Goal: Find specific page/section: Find specific page/section

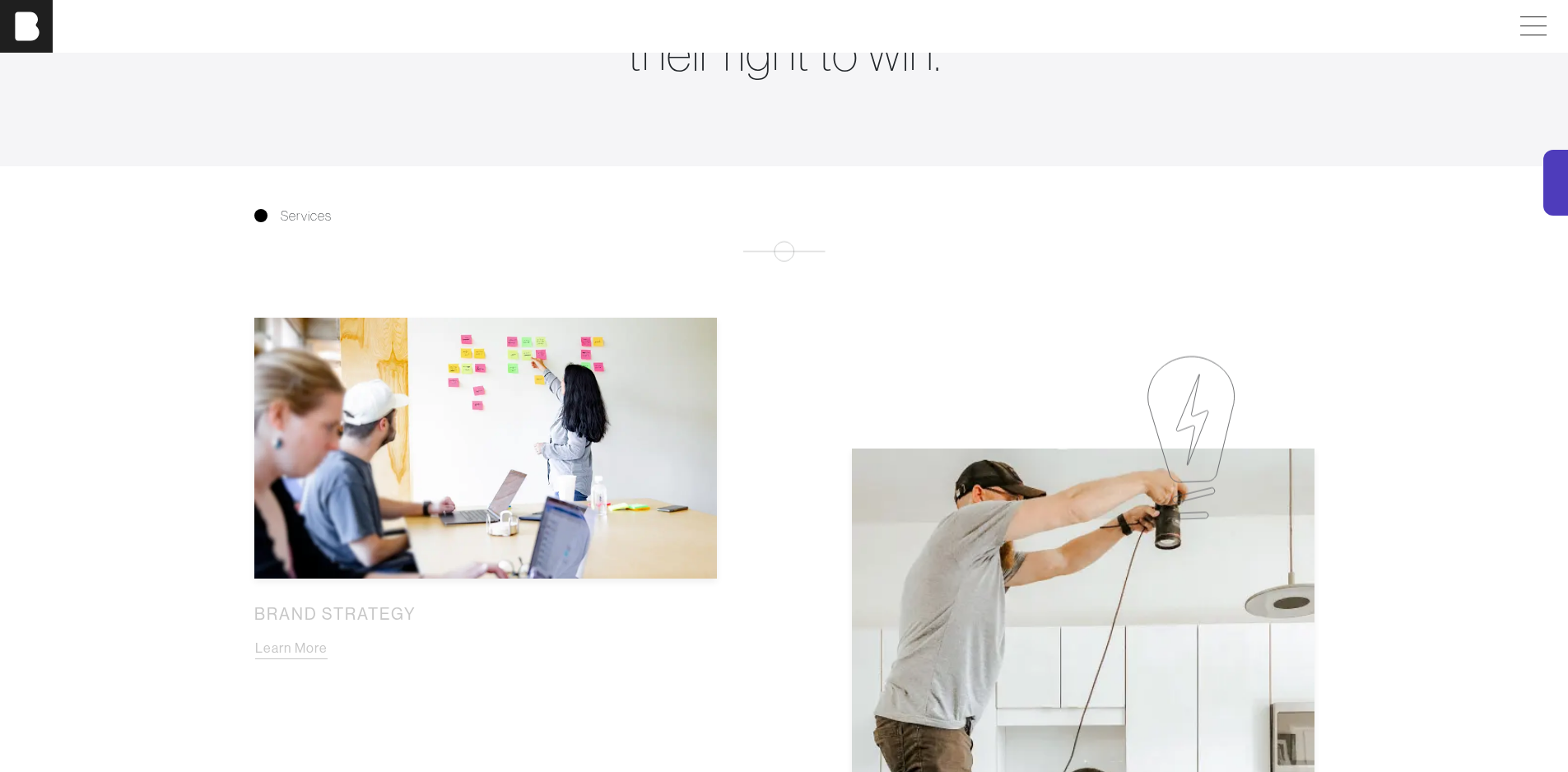
scroll to position [636, 0]
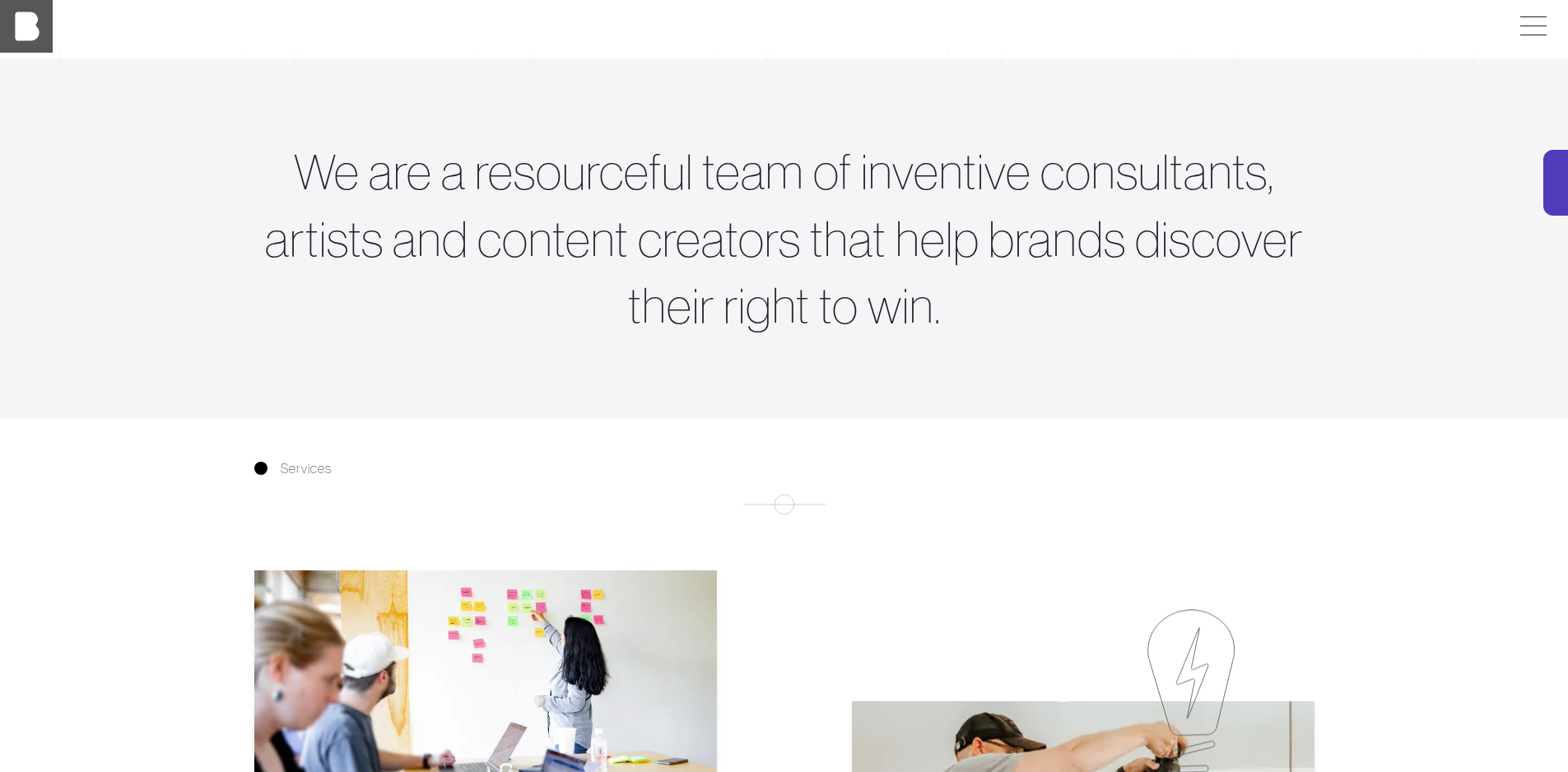
click at [24, 35] on img at bounding box center [26, 26] width 53 height 53
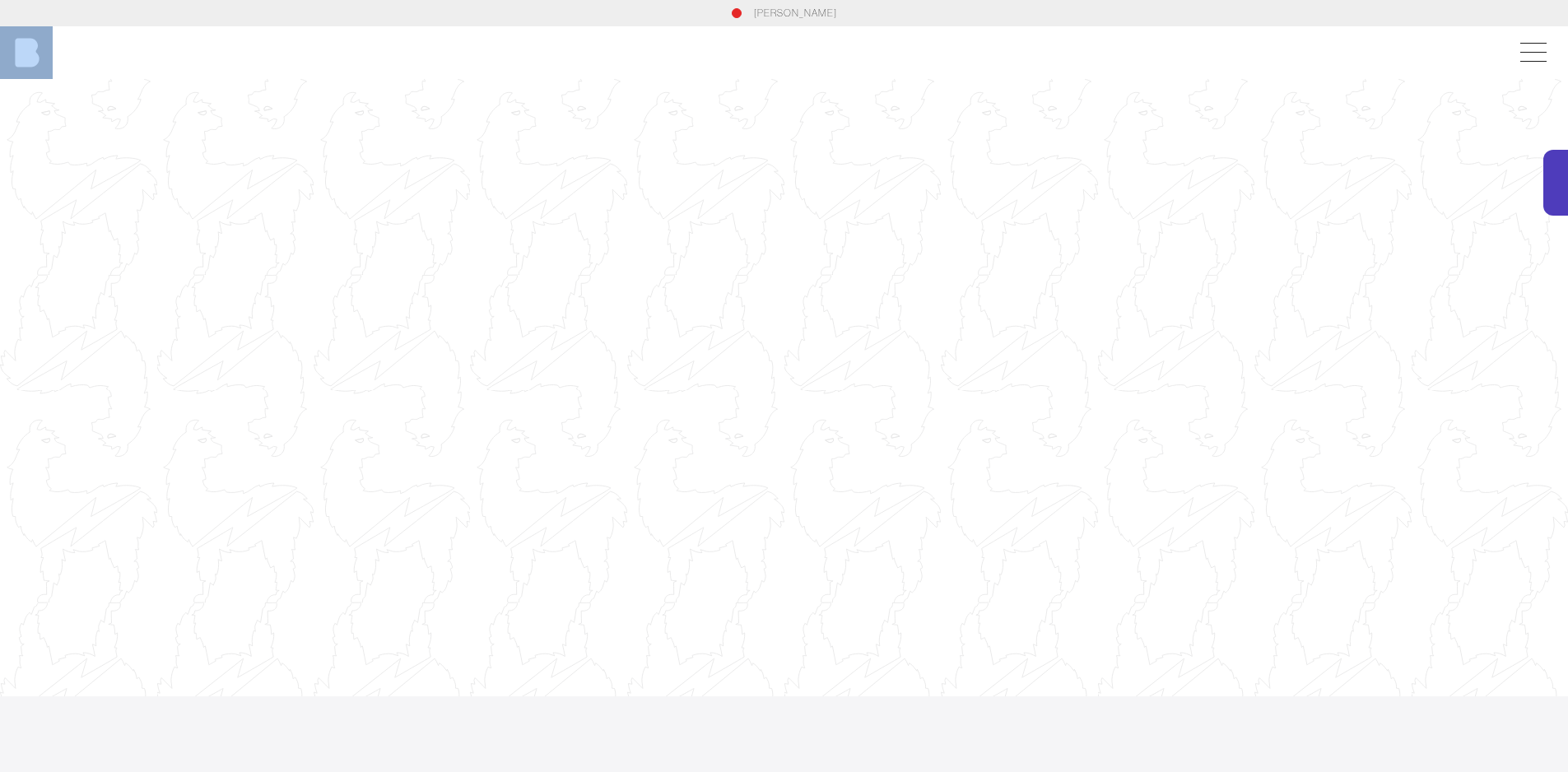
drag, startPoint x: 744, startPoint y: 58, endPoint x: 849, endPoint y: 72, distance: 105.9
click at [849, 72] on div "[PERSON_NAME]" at bounding box center [784, 52] width 1568 height 53
click at [764, 16] on link "[PERSON_NAME]" at bounding box center [795, 13] width 83 height 15
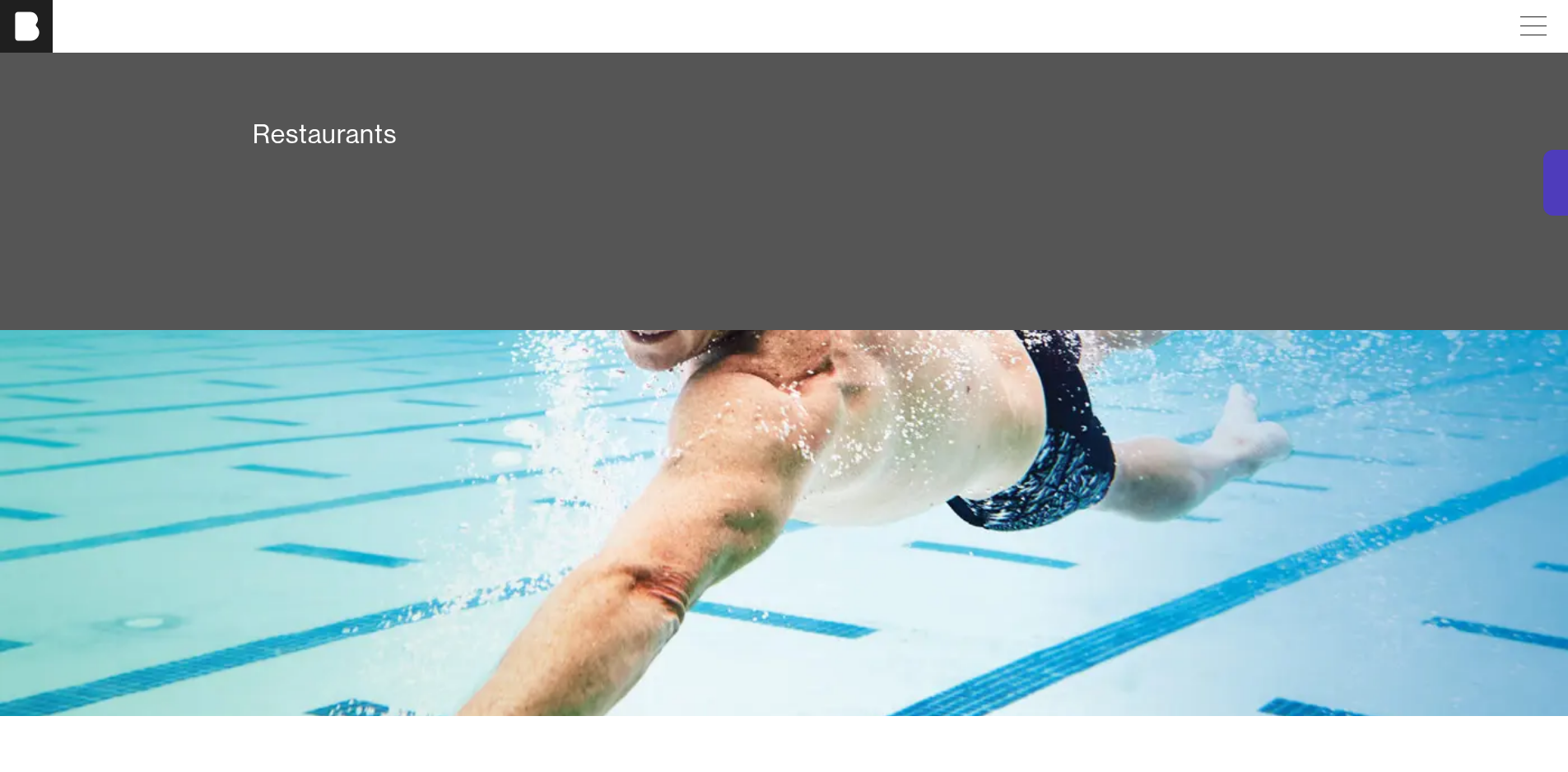
scroll to position [2941, 0]
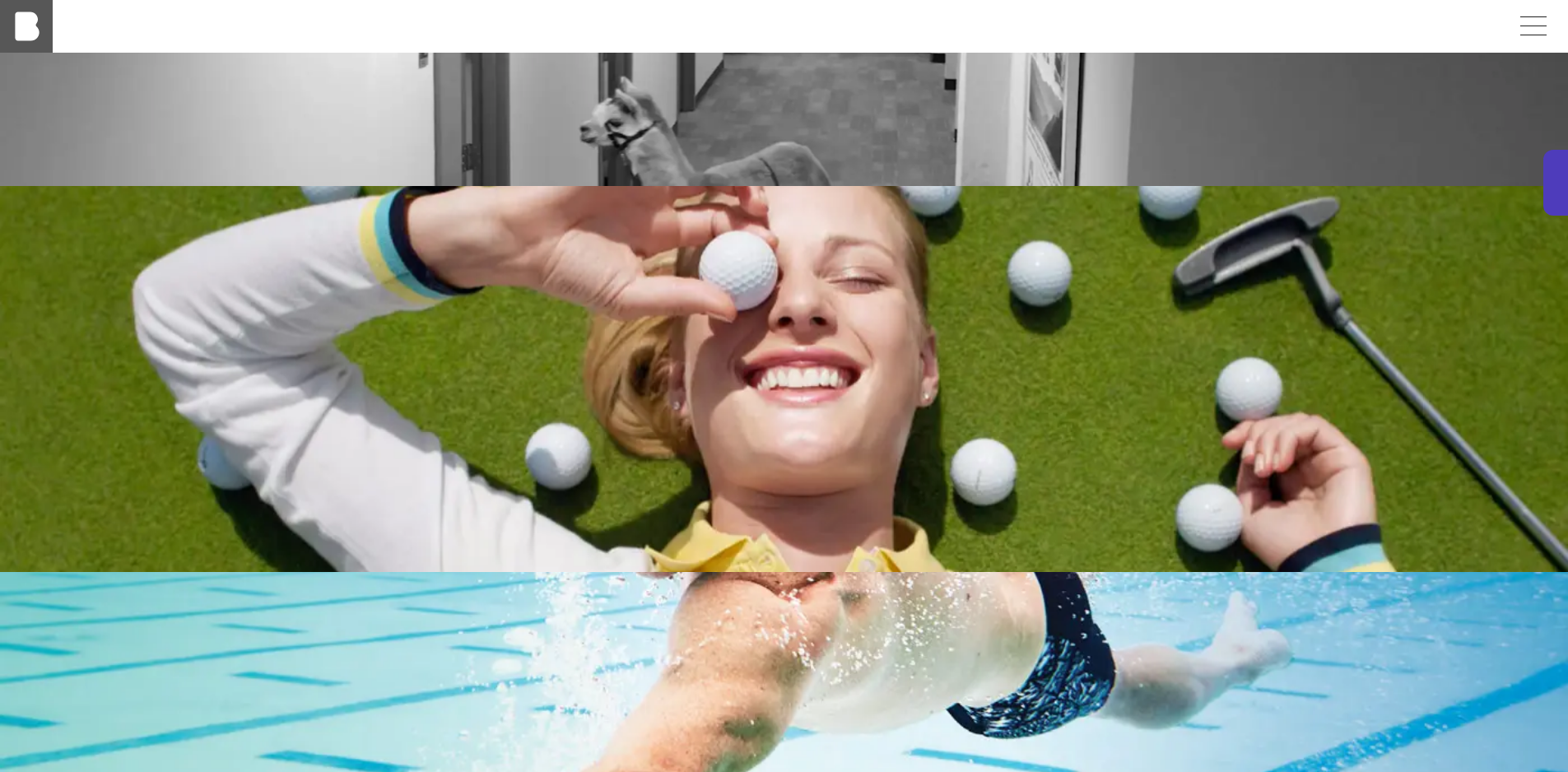
click at [30, 36] on img at bounding box center [26, 26] width 53 height 53
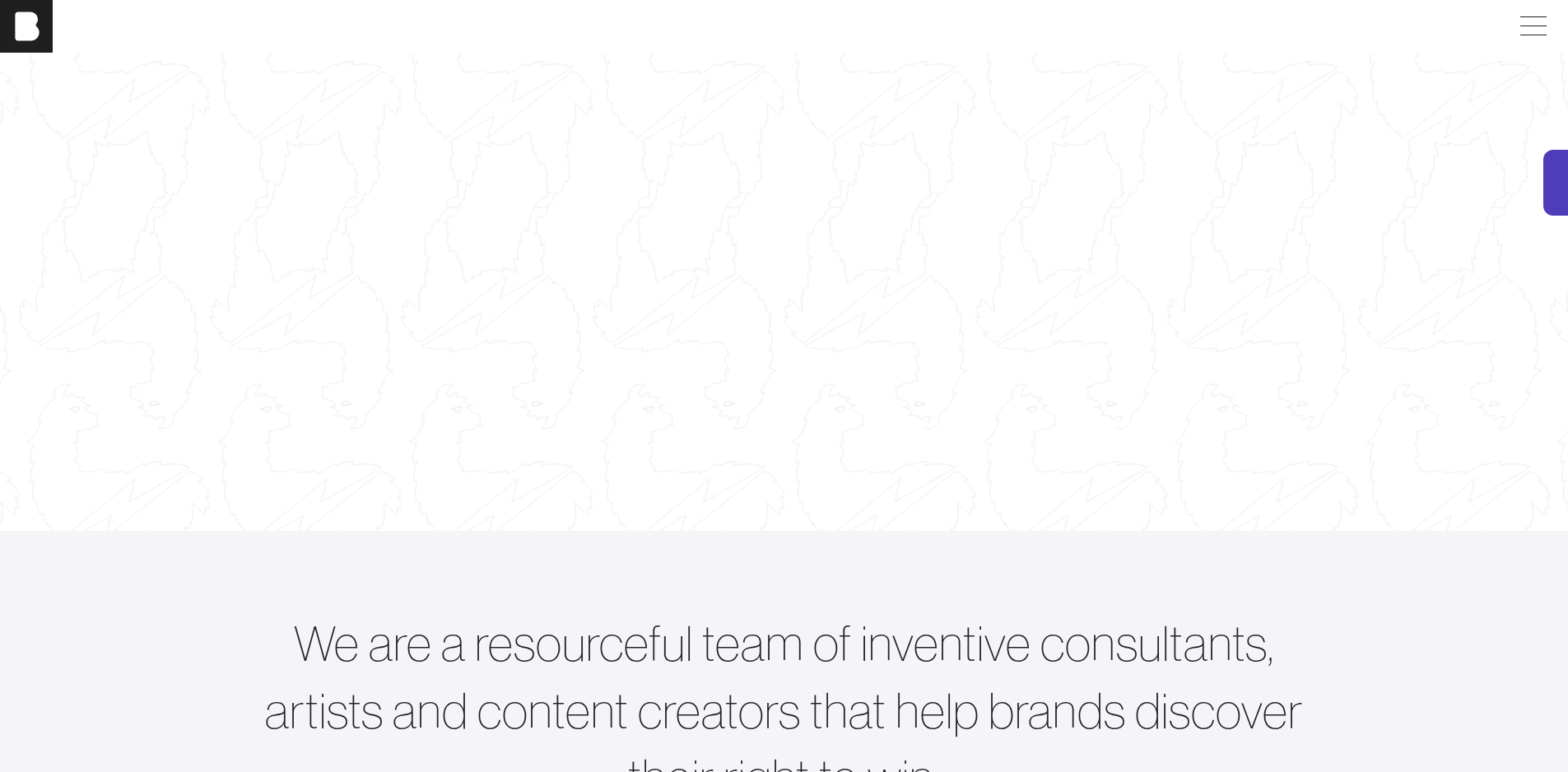
scroll to position [83, 0]
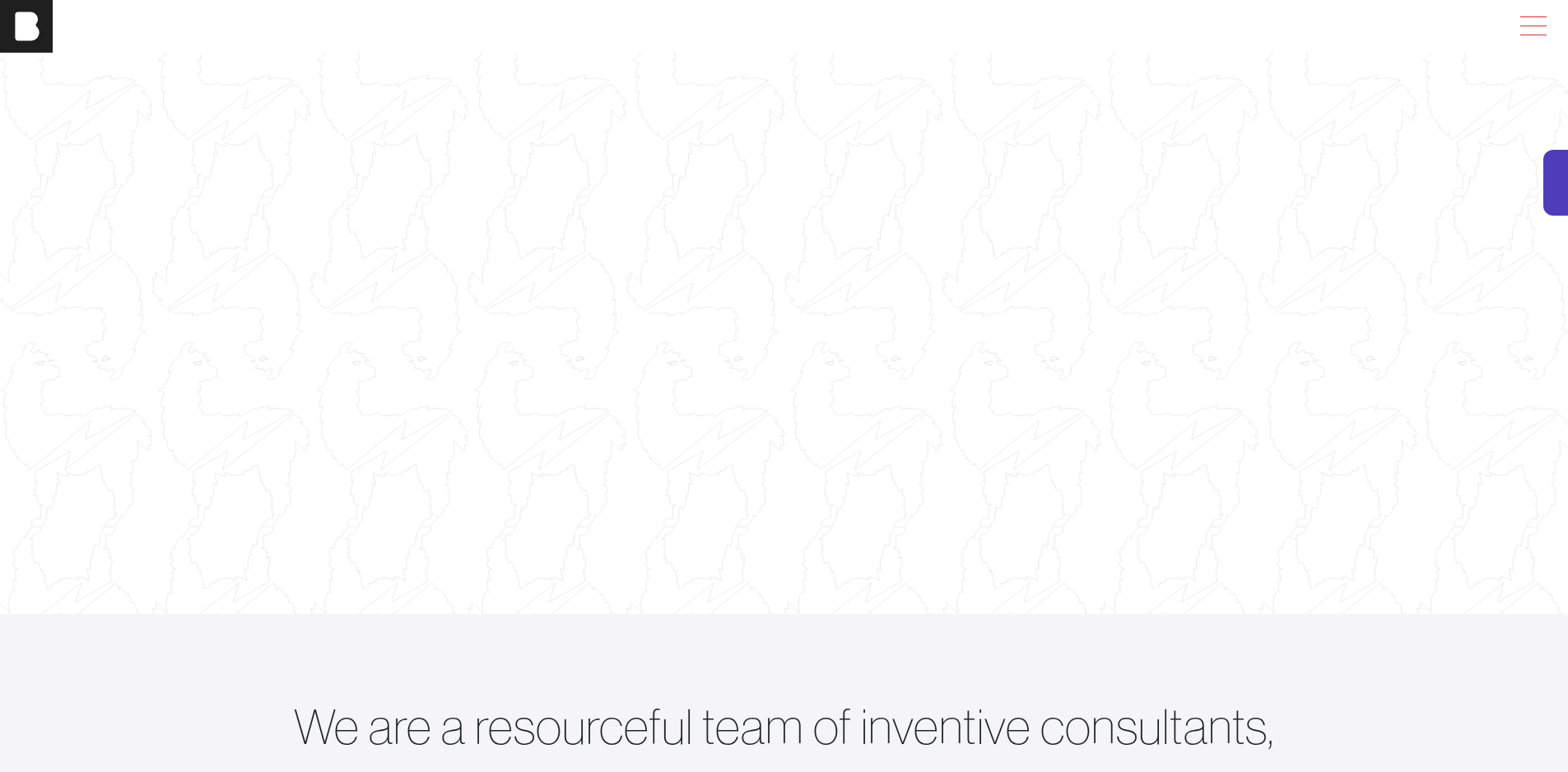
click at [1544, 29] on span at bounding box center [1529, 26] width 38 height 29
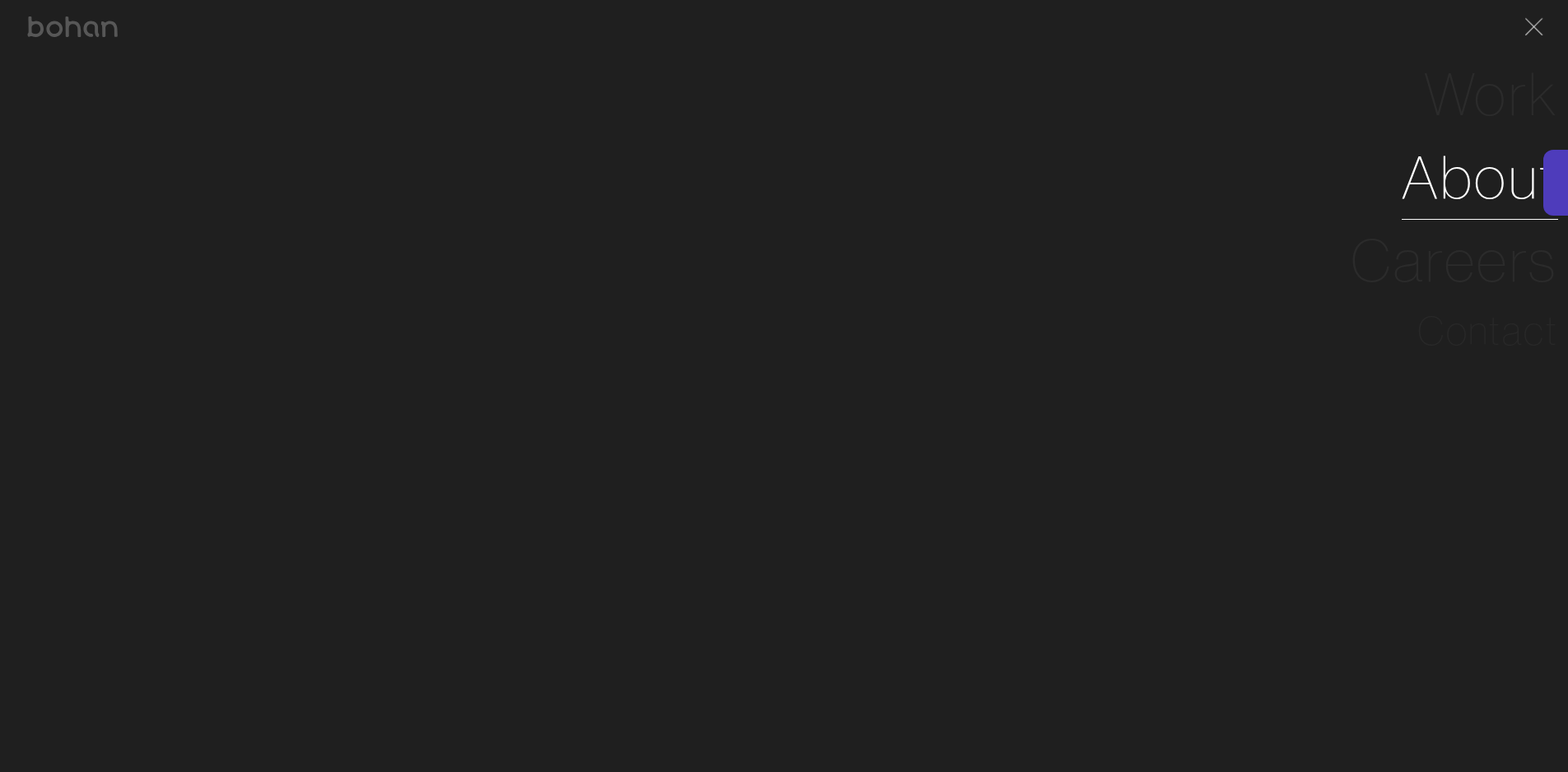
click at [1443, 181] on link "About" at bounding box center [1480, 177] width 157 height 83
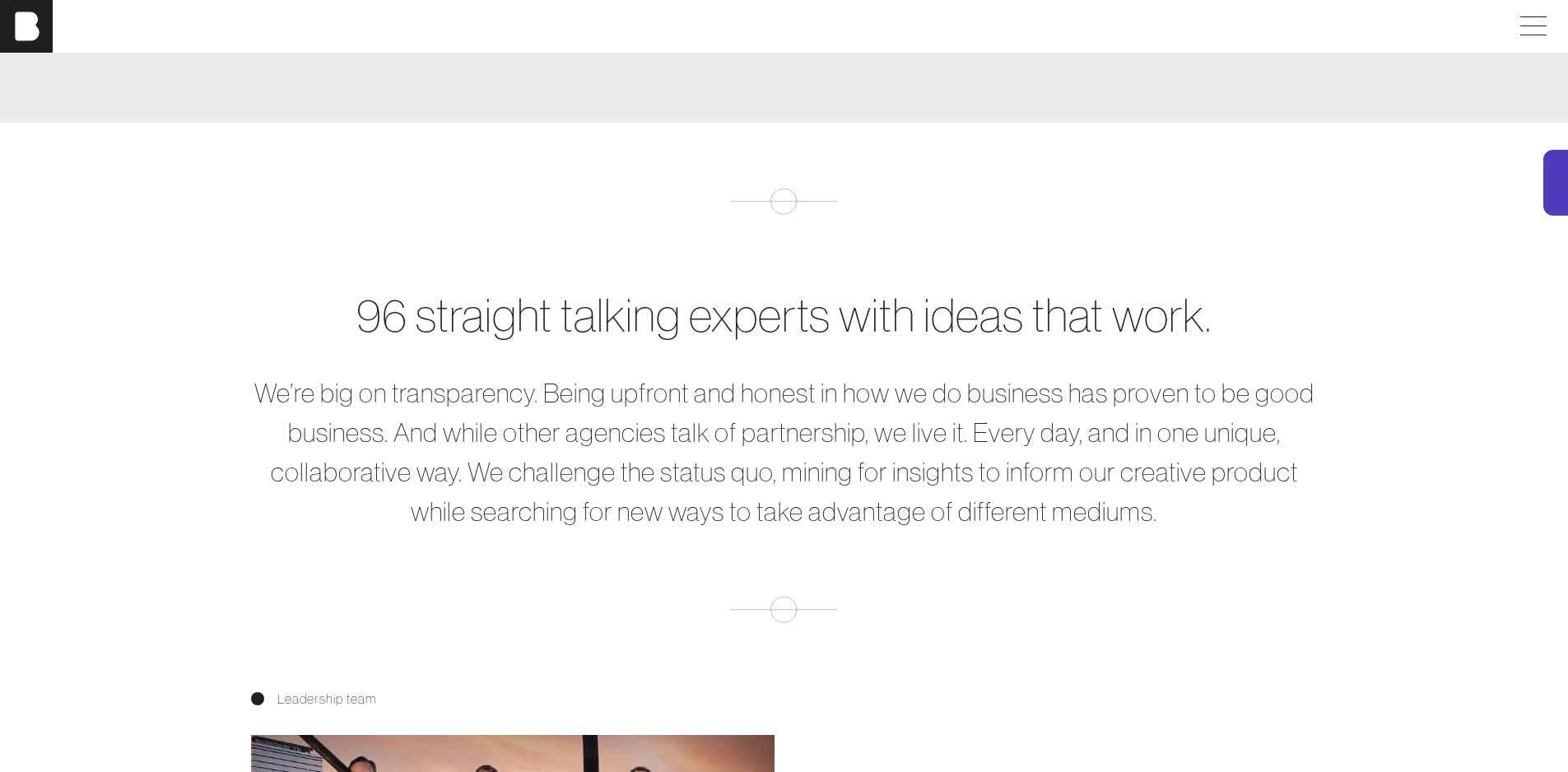
scroll to position [1234, 0]
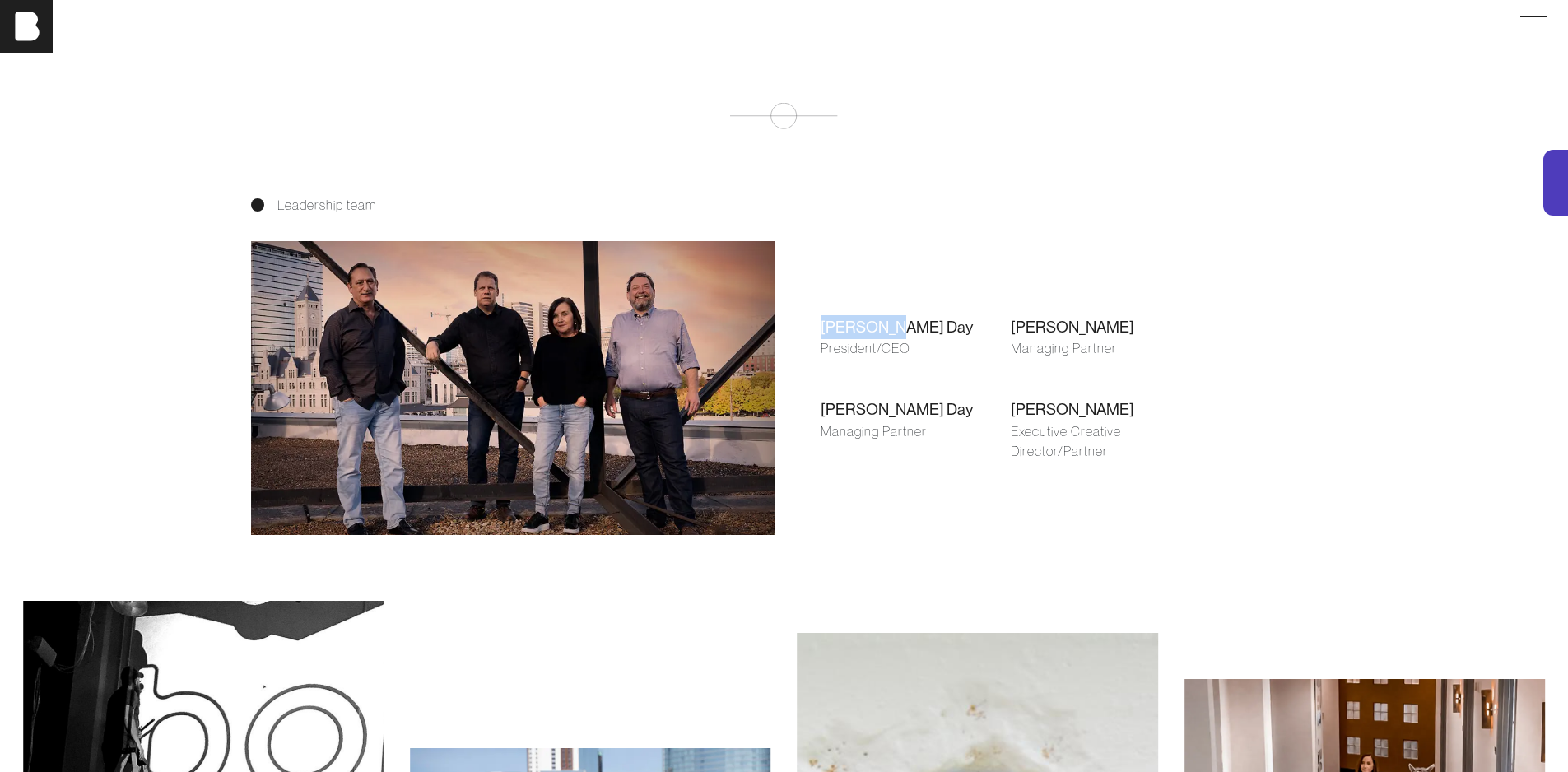
drag, startPoint x: 891, startPoint y: 333, endPoint x: 770, endPoint y: 333, distance: 121.0
click at [770, 333] on div "Leadership team Shari Day President/CEO Brian Gilpatrick Managing Partner Farle…" at bounding box center [784, 365] width 1086 height 341
copy div "Shari Day"
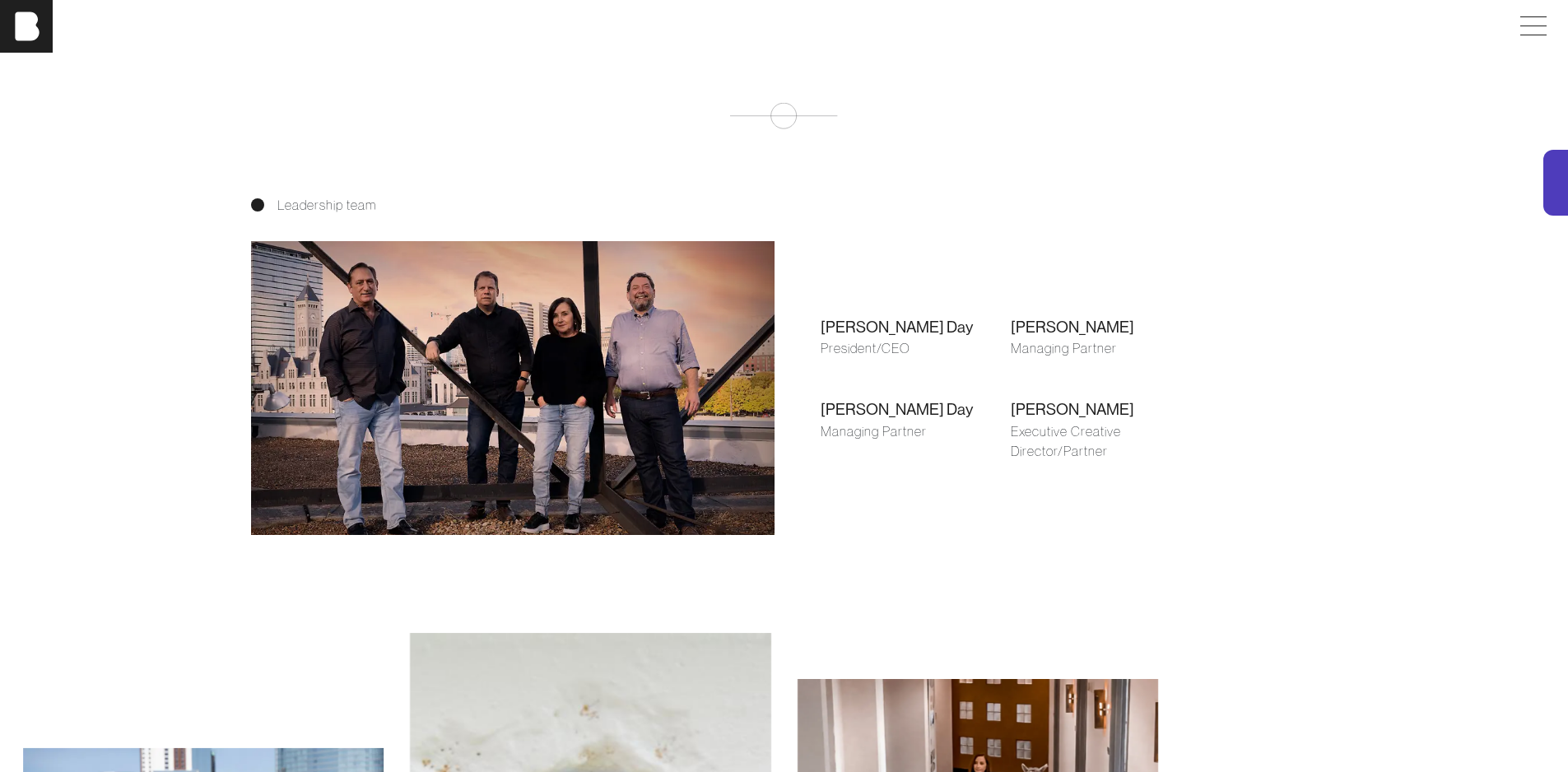
click at [991, 418] on div "Farley Day" at bounding box center [915, 409] width 190 height 24
drag, startPoint x: 1006, startPoint y: 333, endPoint x: 1156, endPoint y: 310, distance: 151.8
click at [1156, 310] on div "Shari Day President/CEO Brian Gilpatrick Managing Partner Farley Day Managing P…" at bounding box center [1011, 388] width 433 height 238
click at [1148, 346] on div "Managing Partner" at bounding box center [1106, 348] width 190 height 19
drag, startPoint x: 1062, startPoint y: 326, endPoint x: 1010, endPoint y: 340, distance: 53.9
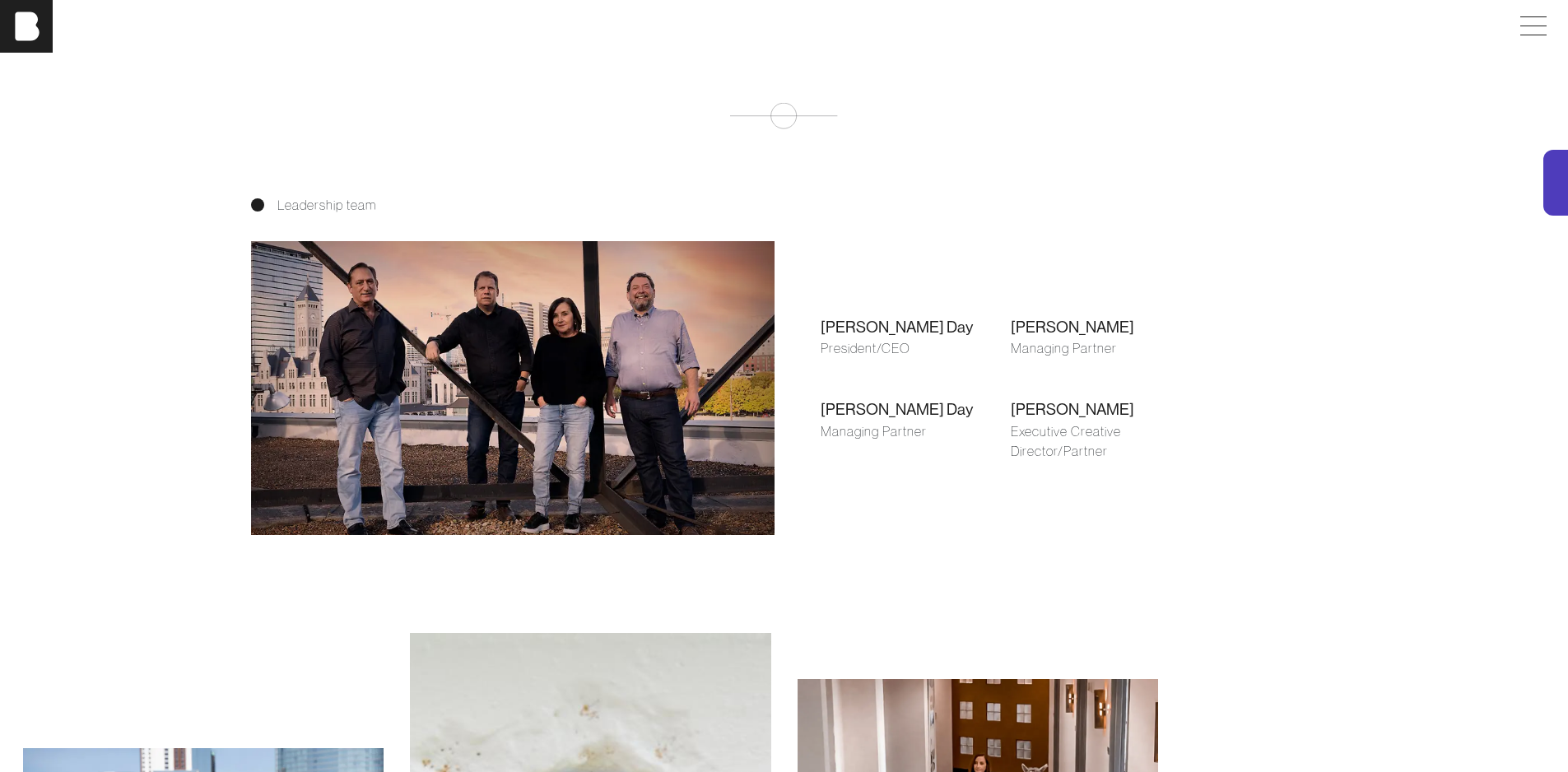
click at [1011, 339] on div "Brian Gilpatrick" at bounding box center [1106, 327] width 190 height 24
drag, startPoint x: 1020, startPoint y: 335, endPoint x: 1064, endPoint y: 332, distance: 44.1
click at [1064, 332] on div "Brian Gilpatrick" at bounding box center [1106, 327] width 190 height 24
click at [926, 386] on div "Shari Day President/CEO Brian Gilpatrick Managing Partner Farley Day Managing P…" at bounding box center [1011, 388] width 433 height 238
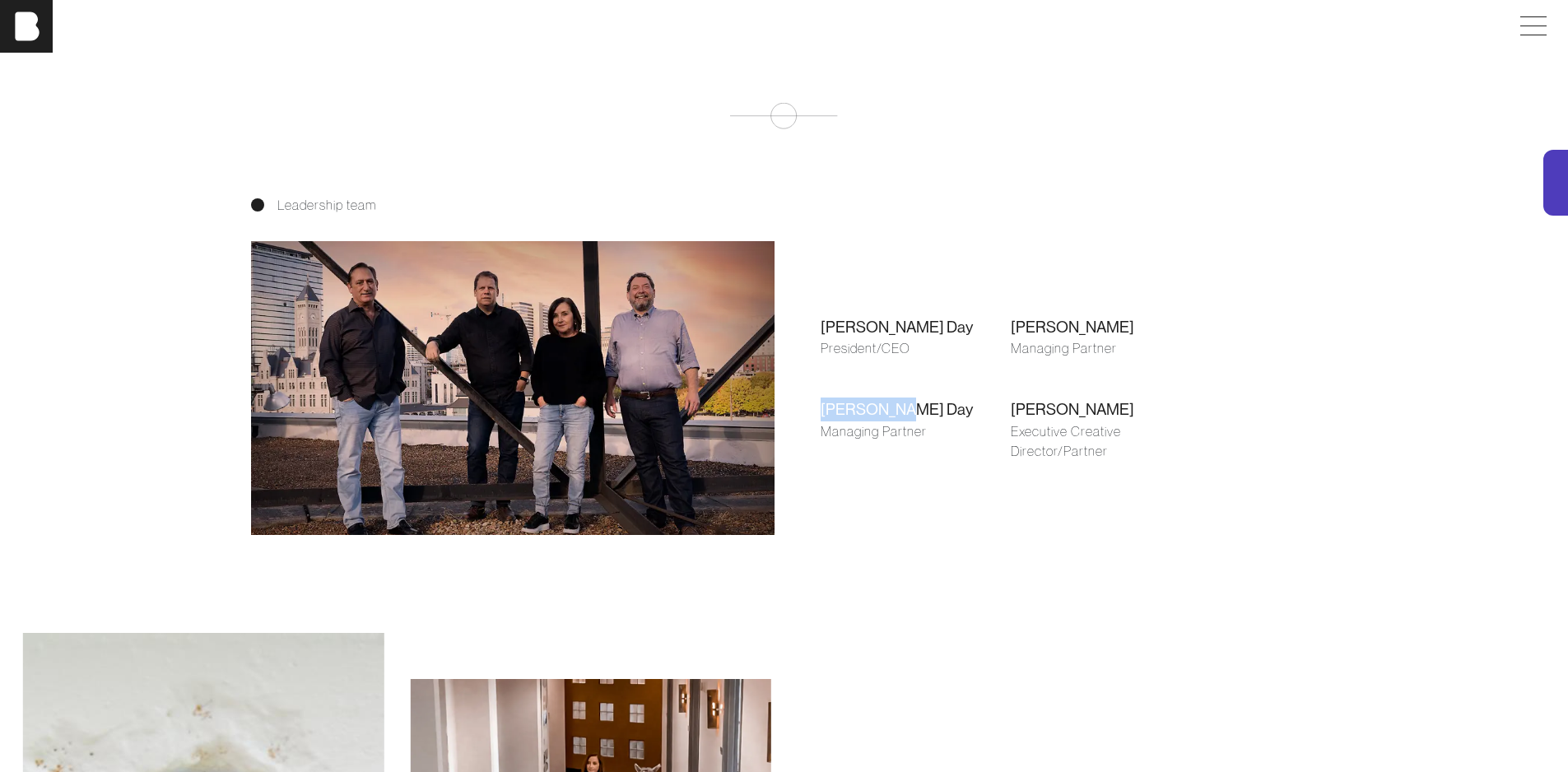
drag, startPoint x: 875, startPoint y: 418, endPoint x: 794, endPoint y: 407, distance: 81.7
click at [794, 407] on div "Shari Day President/CEO Brian Gilpatrick Managing Partner Farley Day Managing P…" at bounding box center [1011, 388] width 433 height 238
copy div "Farley Day"
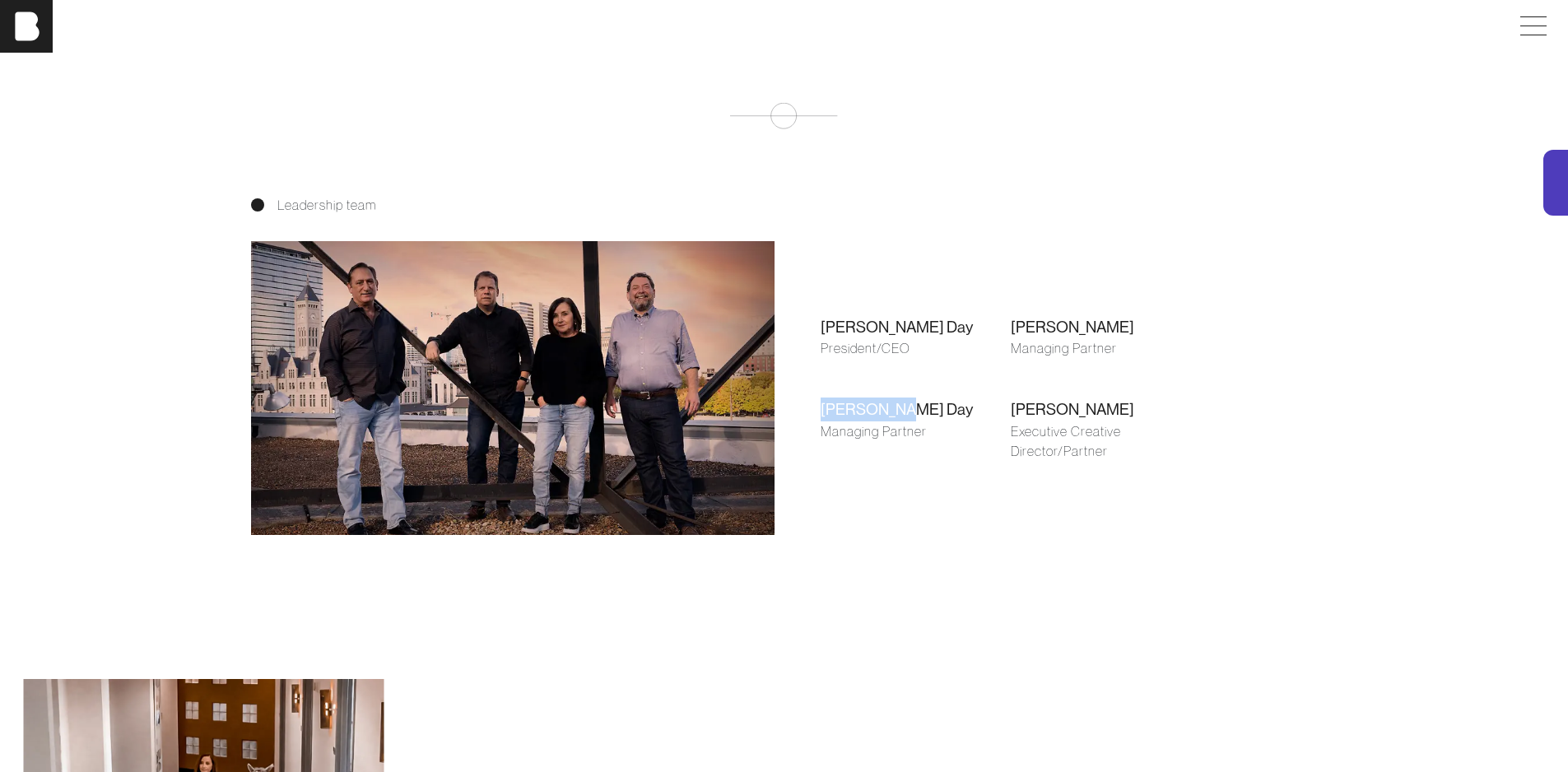
drag, startPoint x: 991, startPoint y: 335, endPoint x: 1164, endPoint y: 332, distance: 173.0
click at [1164, 332] on div "Shari Day President/CEO Brian Gilpatrick Managing Partner Farley Day Managing P…" at bounding box center [1011, 388] width 433 height 238
click at [1164, 332] on div "Brian Gilpatrick" at bounding box center [1106, 327] width 190 height 24
drag, startPoint x: 1122, startPoint y: 322, endPoint x: 979, endPoint y: 327, distance: 143.1
click at [979, 327] on div "Shari Day President/CEO Brian Gilpatrick Managing Partner Farley Day Managing P…" at bounding box center [1011, 388] width 433 height 238
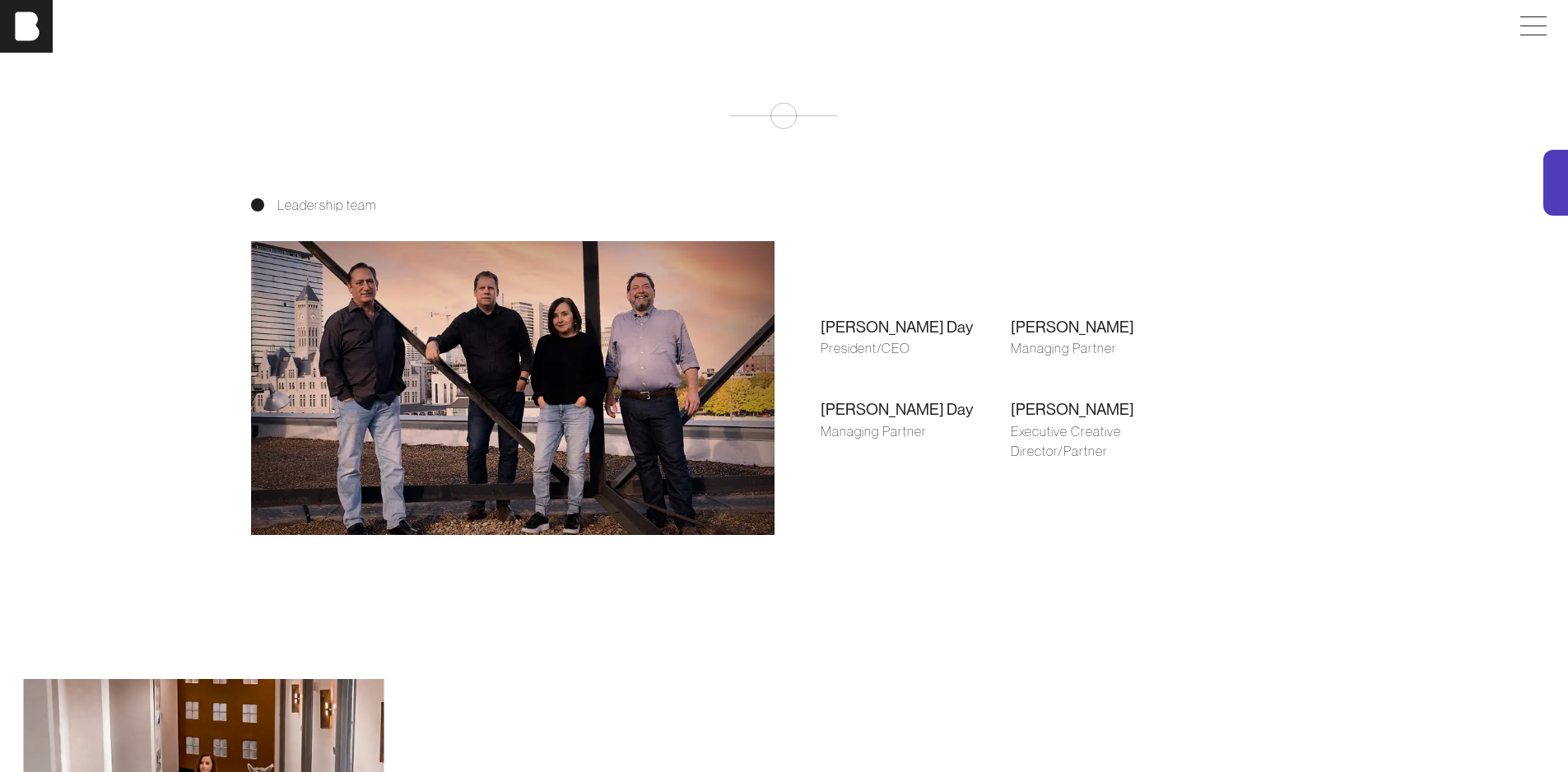
click at [980, 327] on div "Shari Day" at bounding box center [915, 327] width 190 height 24
drag, startPoint x: 998, startPoint y: 329, endPoint x: 1096, endPoint y: 336, distance: 98.2
click at [1095, 336] on div "Shari Day President/CEO Brian Gilpatrick Managing Partner Farley Day Managing P…" at bounding box center [1011, 388] width 433 height 238
click at [1096, 336] on div "Brian Gilpatrick" at bounding box center [1106, 327] width 190 height 24
drag, startPoint x: 1116, startPoint y: 333, endPoint x: 1011, endPoint y: 337, distance: 105.1
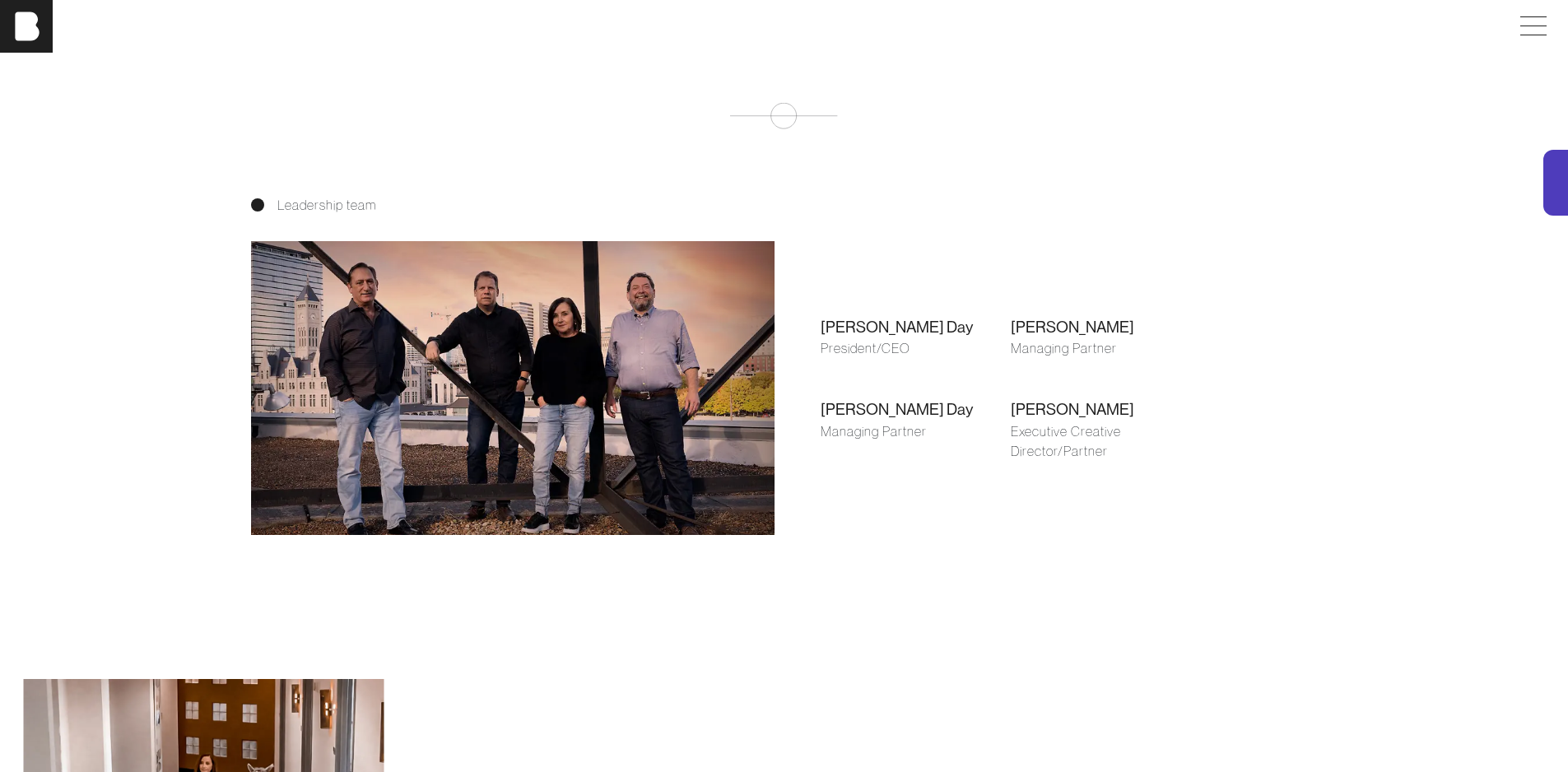
click at [1011, 337] on div "Brian Gilpatrick" at bounding box center [1106, 327] width 190 height 24
copy div "Brian Gilpatrick"
